Goal: Feedback & Contribution: Leave review/rating

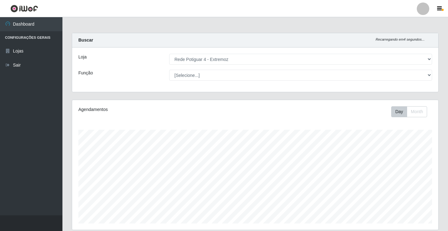
select select "78"
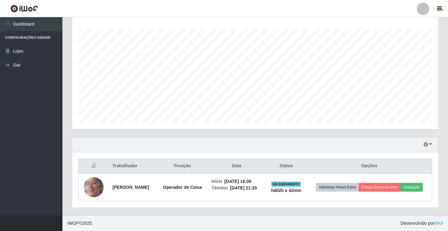
scroll to position [129, 366]
click at [431, 144] on button "button" at bounding box center [427, 144] width 9 height 7
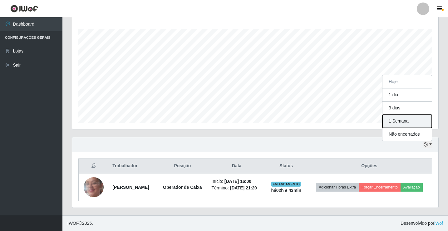
click at [396, 120] on button "1 Semana" at bounding box center [406, 121] width 49 height 13
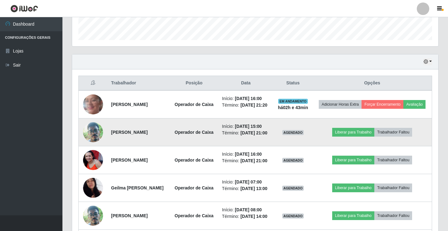
scroll to position [194, 0]
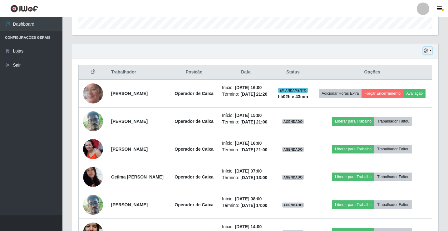
click at [423, 48] on button "button" at bounding box center [427, 50] width 9 height 7
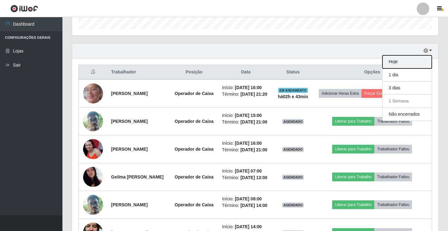
click at [429, 58] on button "Hoje" at bounding box center [406, 61] width 49 height 13
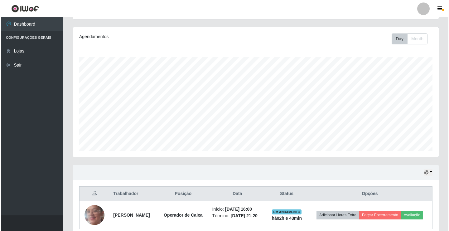
scroll to position [100, 0]
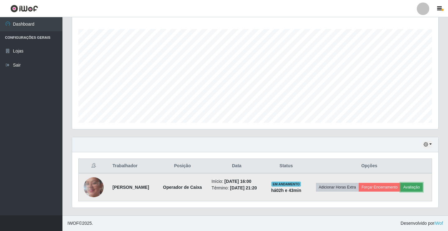
click at [422, 186] on button "Avaliação" at bounding box center [411, 187] width 22 height 9
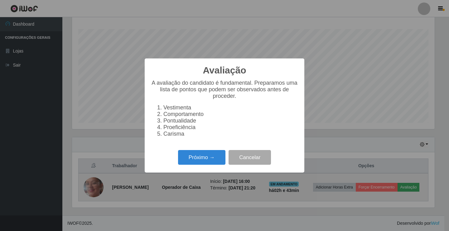
scroll to position [129, 363]
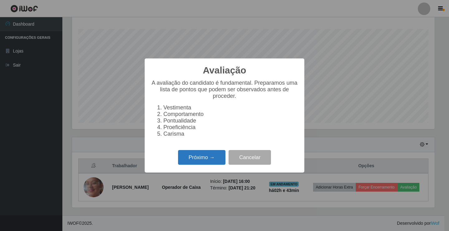
click at [212, 155] on button "Próximo →" at bounding box center [201, 157] width 47 height 15
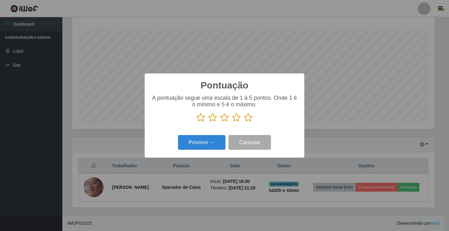
scroll to position [311879, 311645]
click at [251, 115] on icon at bounding box center [248, 117] width 9 height 9
click at [244, 122] on input "radio" at bounding box center [244, 122] width 0 height 0
click at [217, 145] on button "Próximo →" at bounding box center [201, 142] width 47 height 15
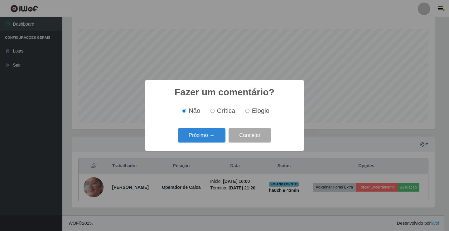
click at [247, 111] on input "Elogio" at bounding box center [248, 111] width 4 height 4
radio input "true"
click at [214, 138] on button "Próximo →" at bounding box center [201, 135] width 47 height 15
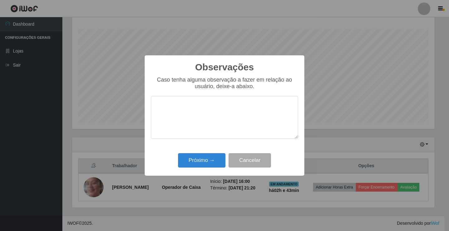
click at [214, 126] on textarea at bounding box center [224, 117] width 147 height 43
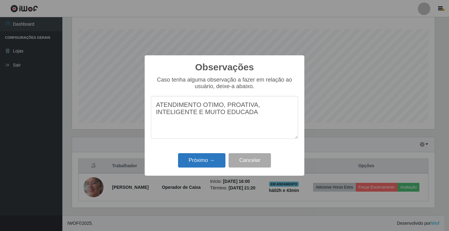
type textarea "ATENDIMENTO OTIMO, PROATIVA, INTELIGENTE E MUITO EDUCADA"
click at [200, 155] on button "Próximo →" at bounding box center [201, 160] width 47 height 15
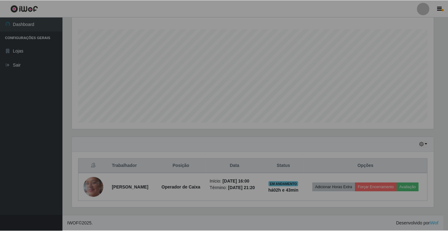
scroll to position [129, 366]
